Goal: Task Accomplishment & Management: Complete application form

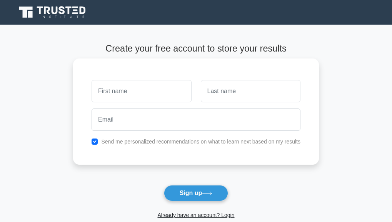
click at [128, 96] on input "text" at bounding box center [142, 91] width 100 height 22
click at [164, 185] on button "Sign up" at bounding box center [196, 193] width 65 height 16
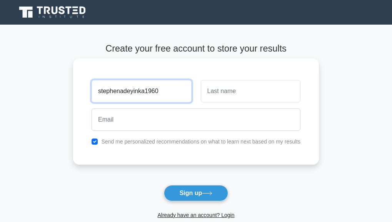
click at [158, 92] on input "stephenadeyinka1960" at bounding box center [142, 91] width 100 height 22
type input "stephen"
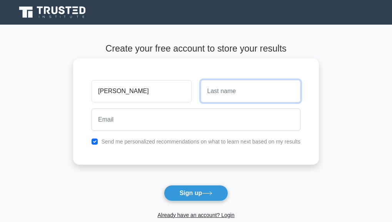
click at [216, 93] on input "text" at bounding box center [251, 91] width 100 height 22
click at [210, 92] on input "arowoiya" at bounding box center [251, 91] width 100 height 22
type input "Arowoiya"
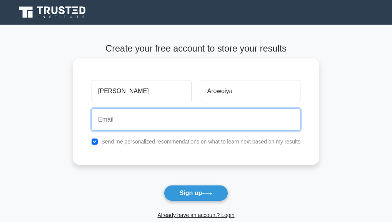
click at [146, 119] on input "email" at bounding box center [196, 120] width 209 height 22
type input "stephenadeyinka1998@gmail.com"
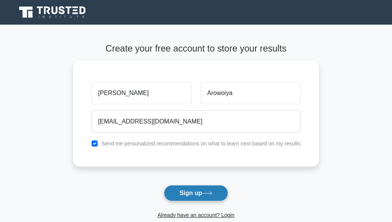
click at [188, 193] on button "Sign up" at bounding box center [196, 193] width 65 height 16
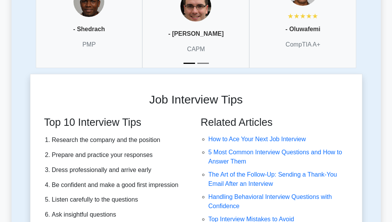
scroll to position [2452, 0]
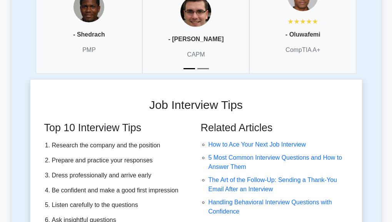
drag, startPoint x: 395, startPoint y: 12, endPoint x: 375, endPoint y: 181, distance: 170.2
